Goal: Complete application form

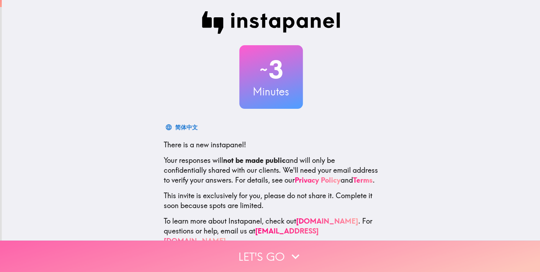
click at [281, 251] on button "Let's go" at bounding box center [270, 255] width 540 height 31
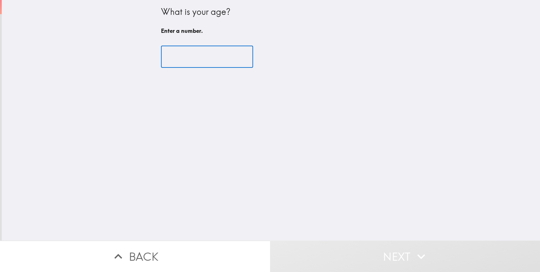
click at [201, 56] on input "number" at bounding box center [207, 57] width 92 height 22
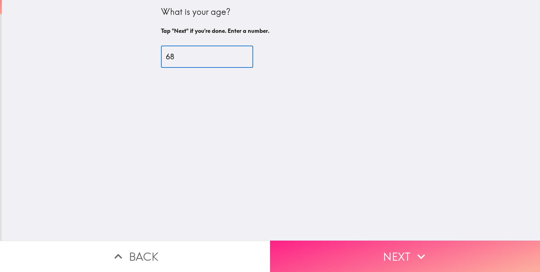
type input "68"
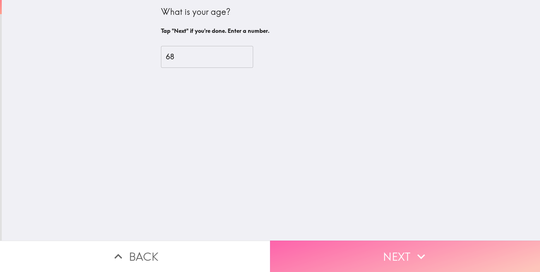
click at [370, 249] on button "Next" at bounding box center [405, 255] width 270 height 31
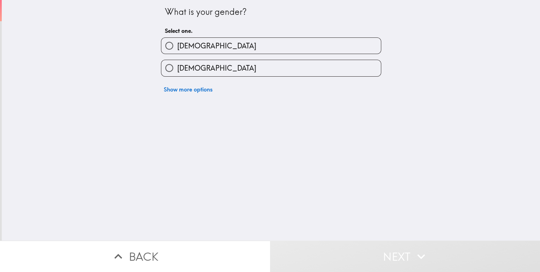
click at [308, 43] on label "[DEMOGRAPHIC_DATA]" at bounding box center [271, 46] width 220 height 16
click at [177, 43] on input "[DEMOGRAPHIC_DATA]" at bounding box center [169, 46] width 16 height 16
radio input "true"
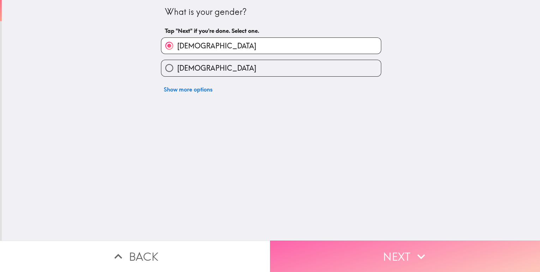
click at [352, 242] on button "Next" at bounding box center [405, 255] width 270 height 31
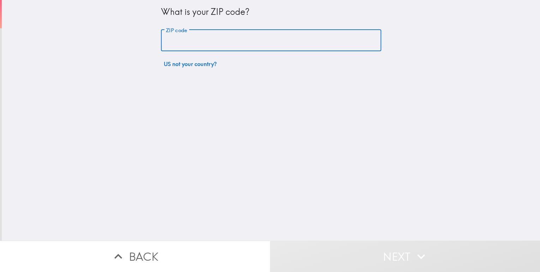
click at [251, 40] on input "ZIP code" at bounding box center [271, 41] width 220 height 22
type input "76016"
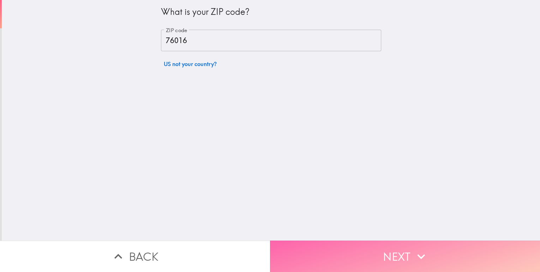
click at [362, 246] on button "Next" at bounding box center [405, 255] width 270 height 31
